Goal: Find specific page/section: Find specific page/section

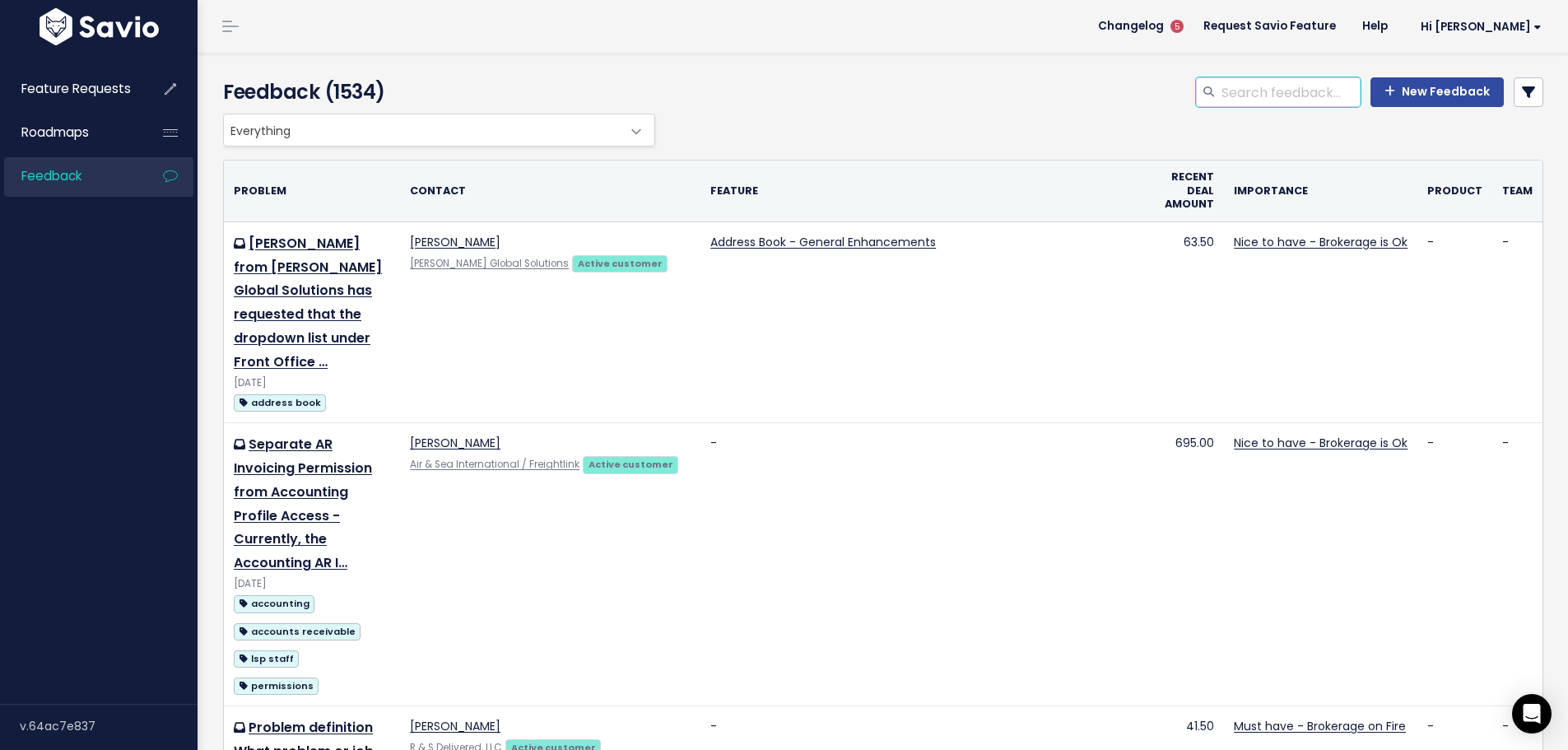
click at [1310, 102] on input "search" at bounding box center [1291, 92] width 141 height 30
click at [1523, 88] on icon at bounding box center [1529, 91] width 13 height 13
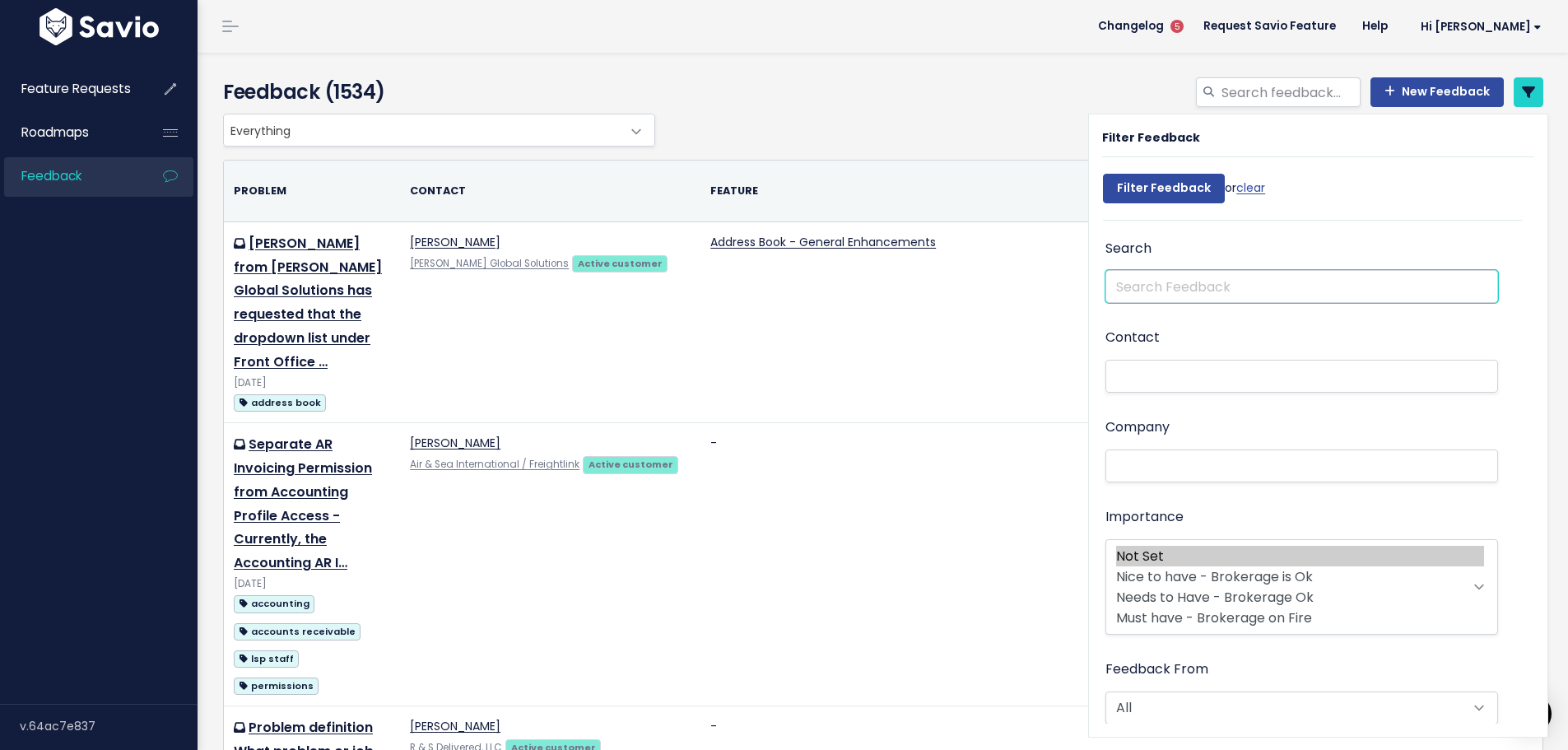
click at [1266, 290] on input "text" at bounding box center [1302, 287] width 393 height 33
type input "saved searches"
click at [1103, 173] on input "Filter Feedback" at bounding box center [1164, 188] width 122 height 30
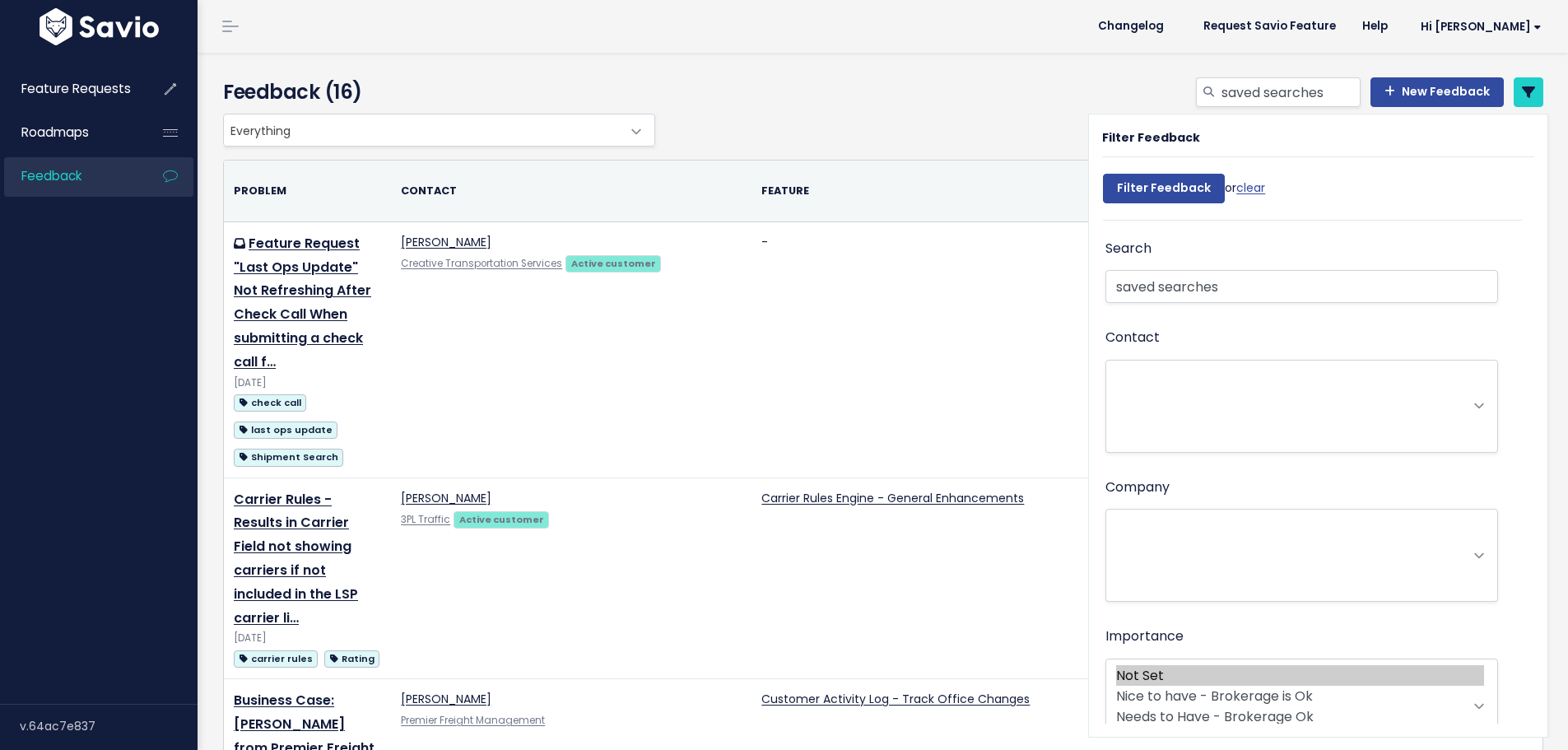
select select
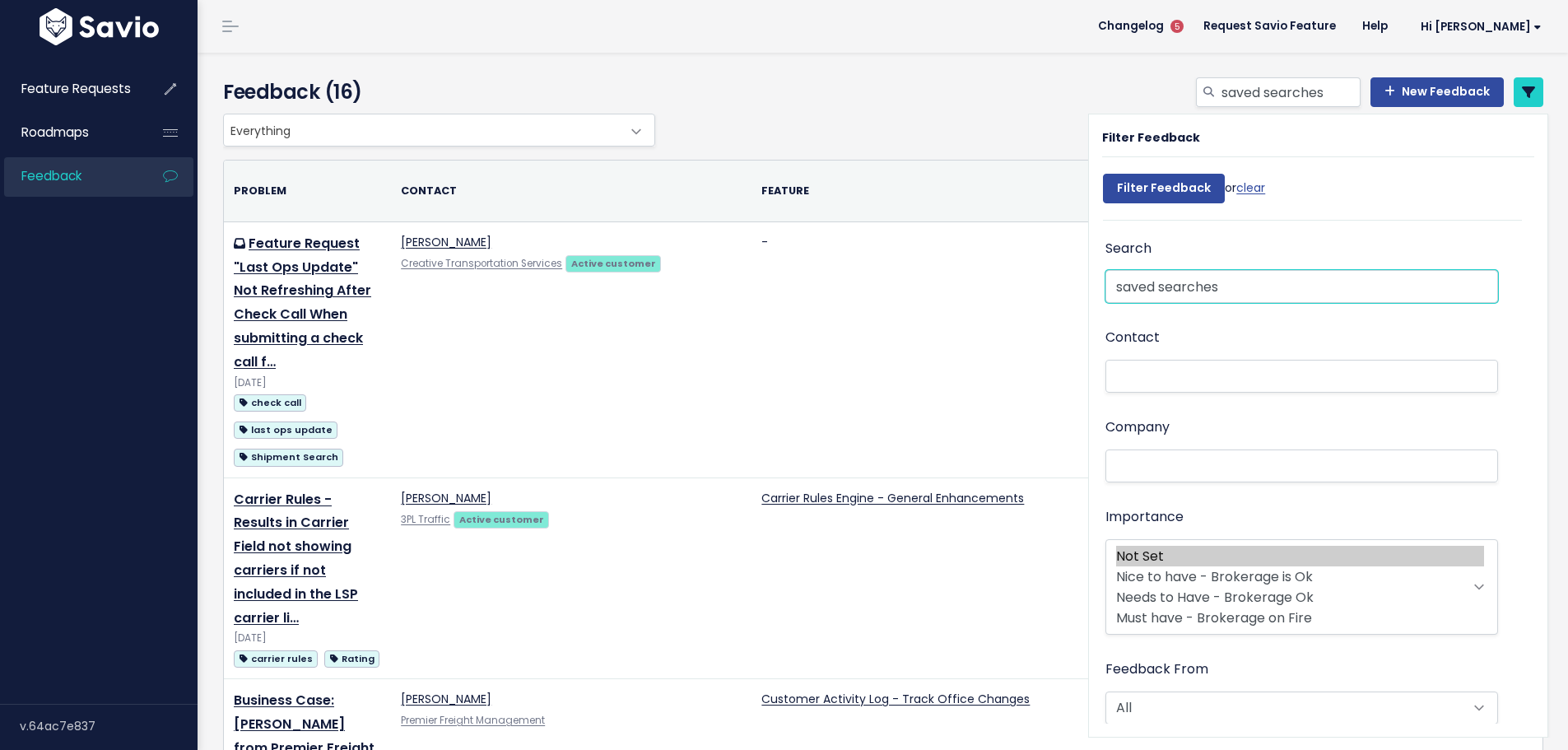
click at [1264, 291] on input "saved searches" at bounding box center [1302, 287] width 393 height 33
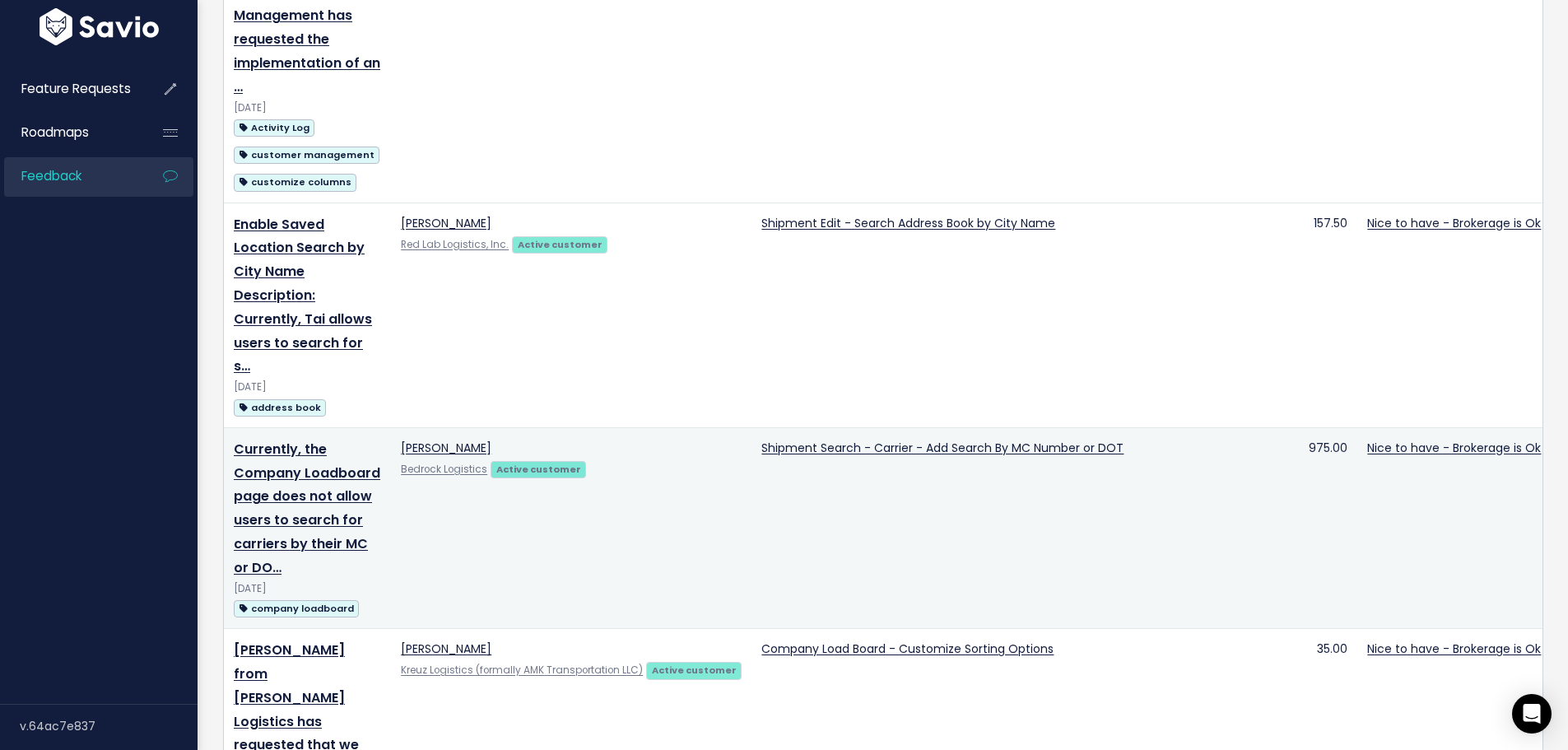
scroll to position [905, 0]
